Goal: Navigation & Orientation: Find specific page/section

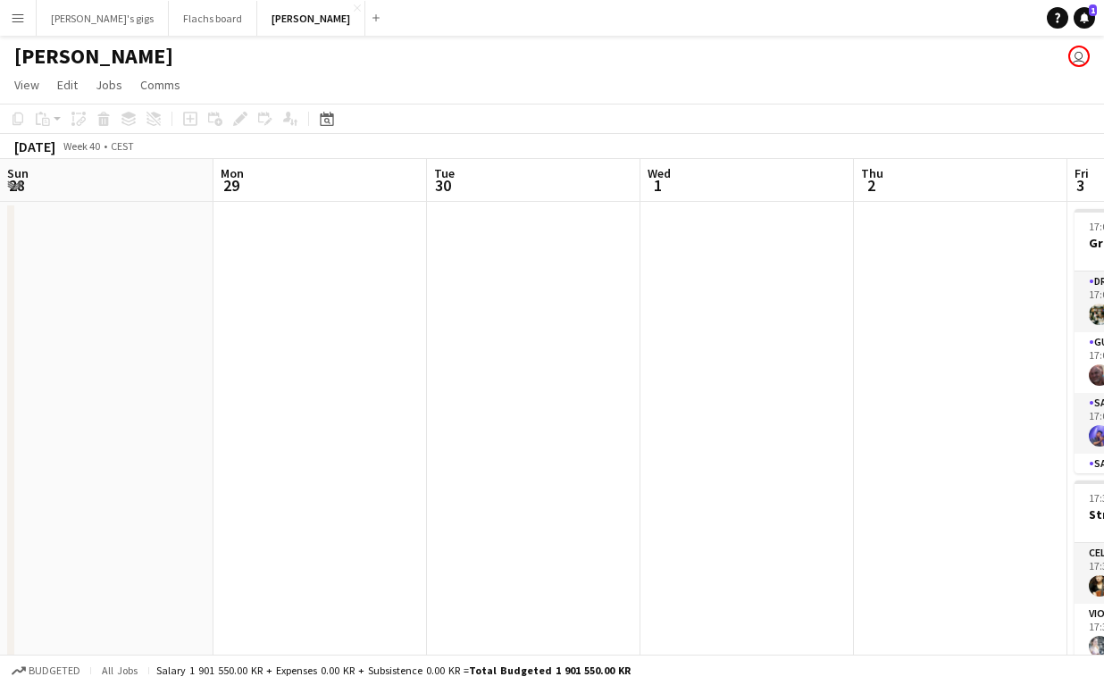
scroll to position [0, 800]
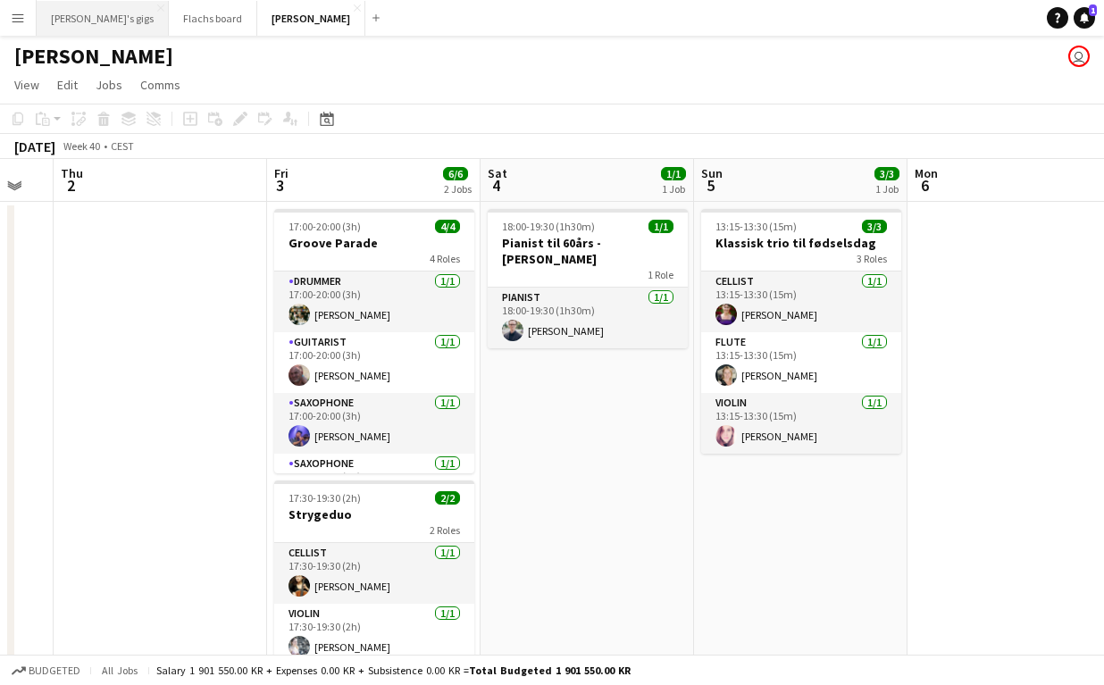
click at [86, 27] on button "[PERSON_NAME]'s gigs Close" at bounding box center [103, 18] width 132 height 35
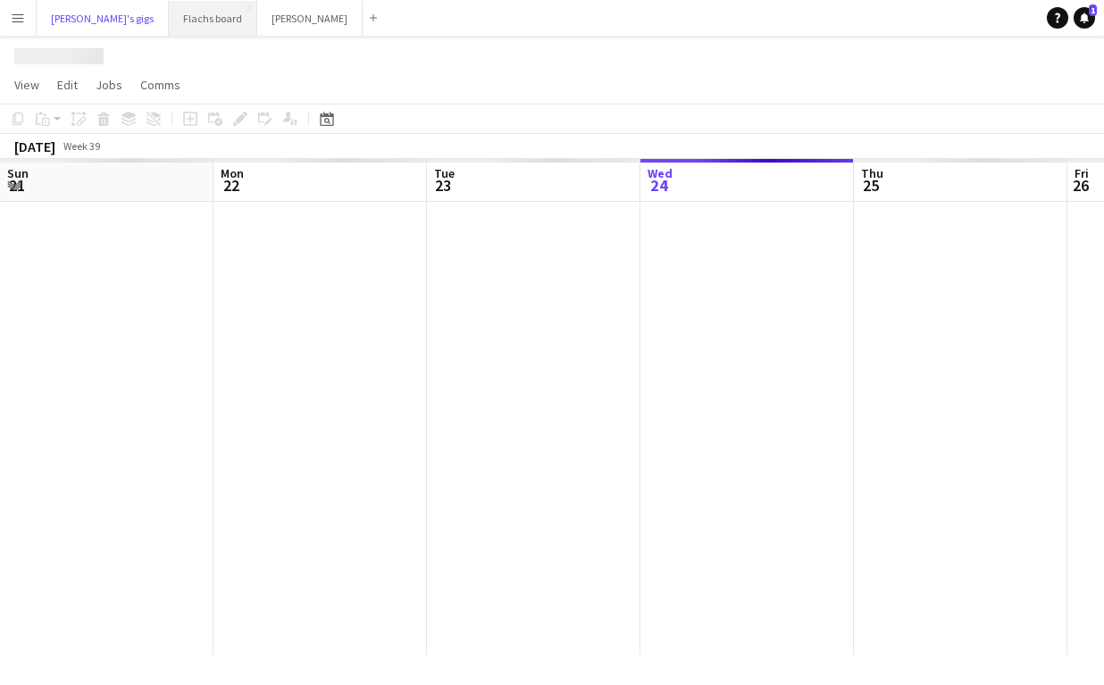
scroll to position [0, 427]
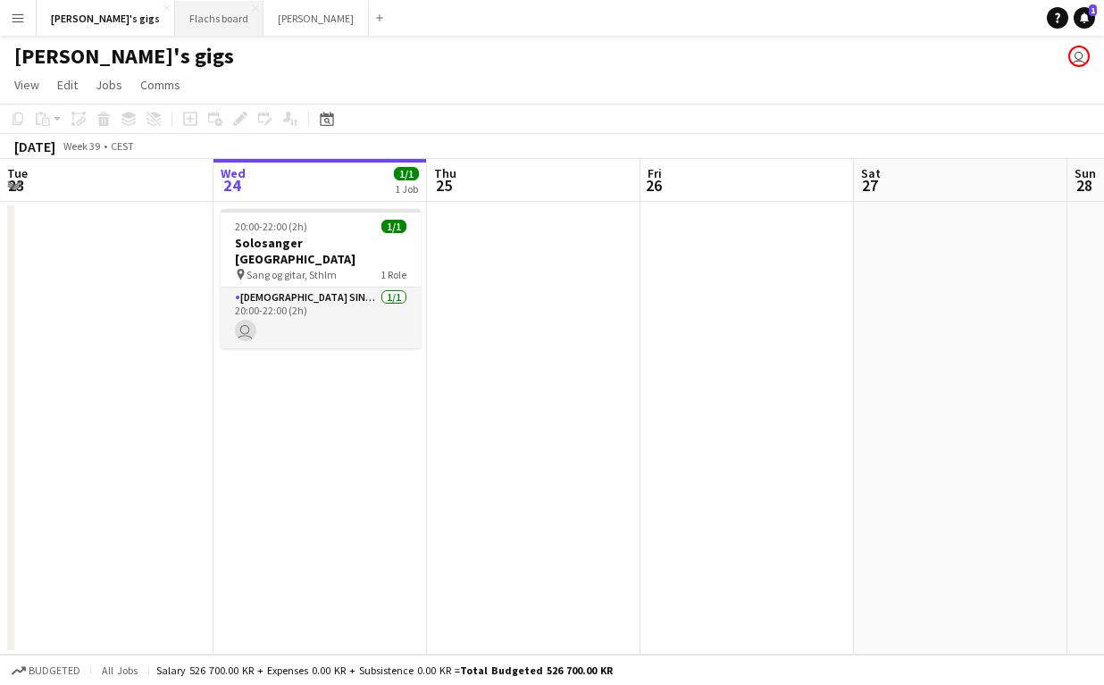
click at [175, 21] on button "Flachs board Close" at bounding box center [219, 18] width 88 height 35
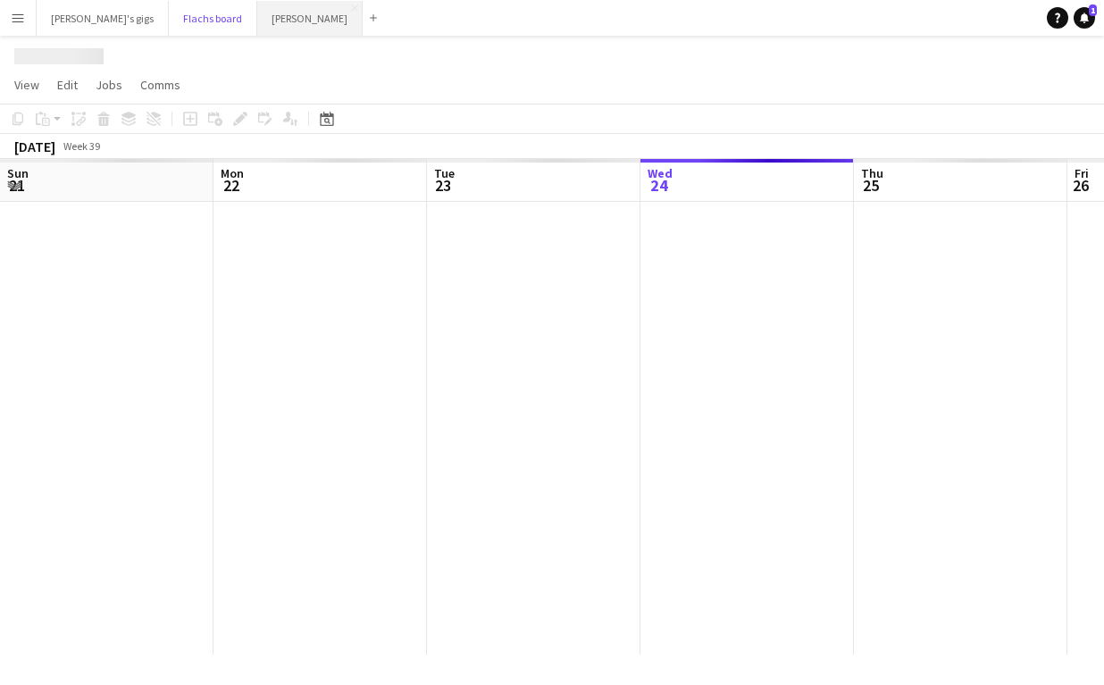
scroll to position [0, 427]
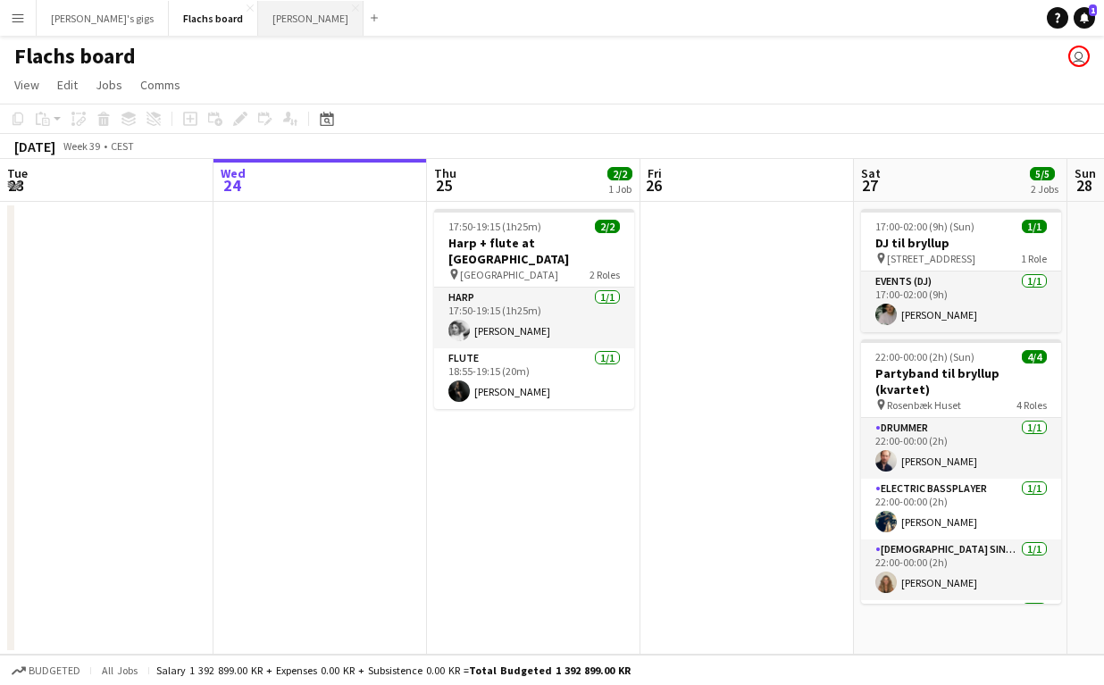
click at [258, 13] on button "Asger Gigs Close" at bounding box center [310, 18] width 105 height 35
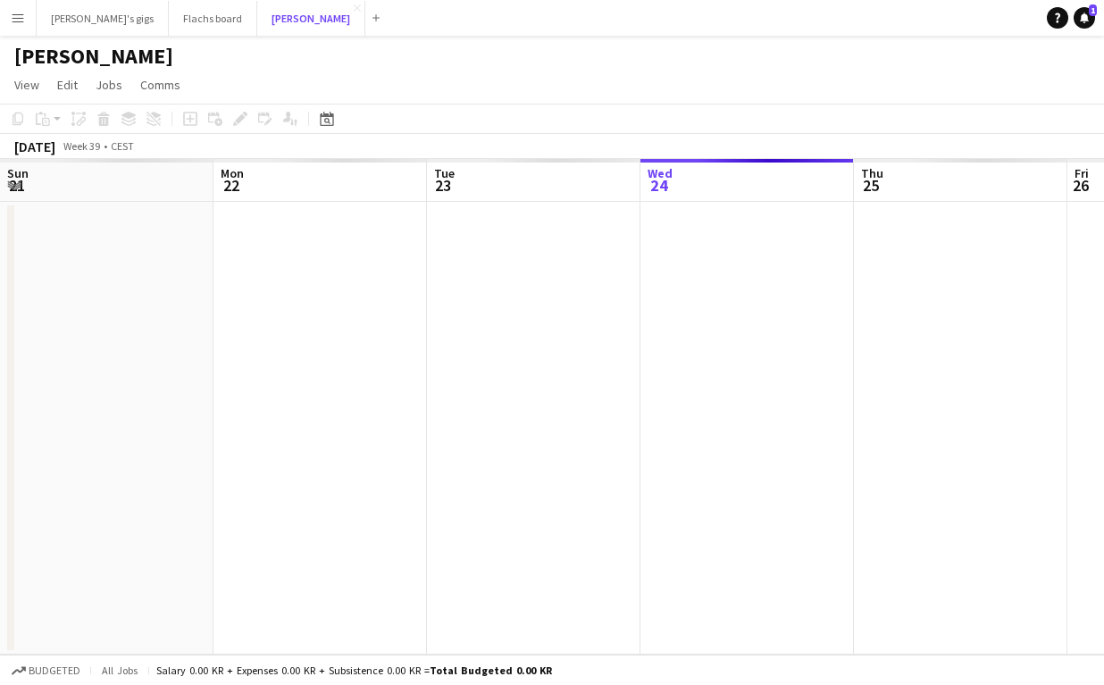
scroll to position [0, 427]
